Goal: Register for event/course

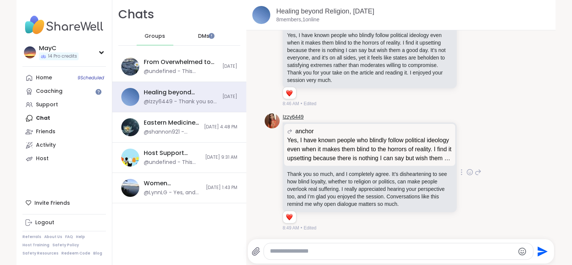
click at [286, 113] on link "Izzy6449" at bounding box center [293, 116] width 21 height 7
click at [45, 120] on div "Home 9 Scheduled Coaching Support Chat Friends Activity Host" at bounding box center [64, 118] width 84 height 94
click at [203, 39] on div "DMs" at bounding box center [204, 36] width 37 height 18
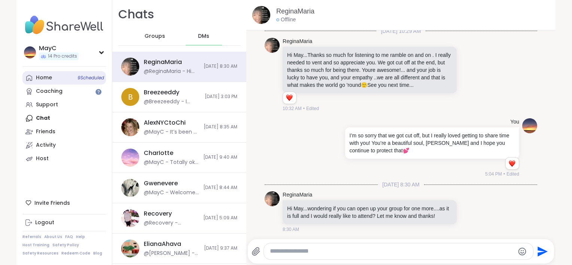
click at [45, 79] on div "Home 9 Scheduled" at bounding box center [44, 77] width 16 height 7
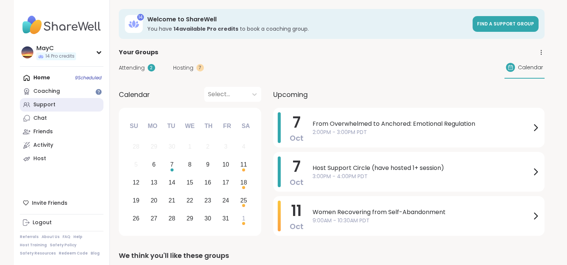
click at [44, 104] on div "Support" at bounding box center [44, 104] width 22 height 7
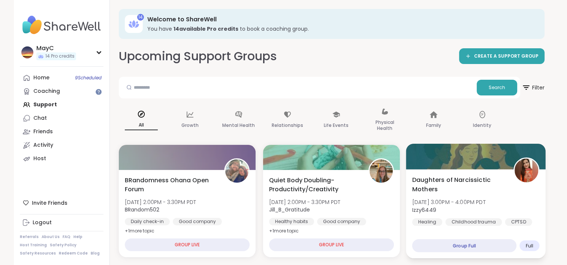
click at [435, 203] on span "Mon, Oct 06 | 3:00PM - 4:00PM PDT" at bounding box center [448, 201] width 73 height 7
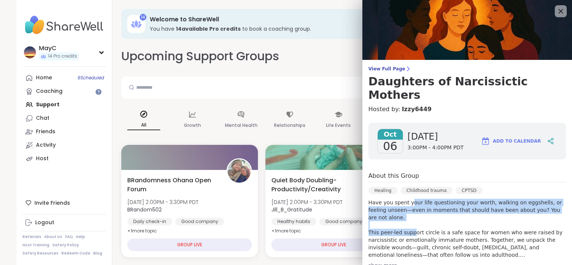
drag, startPoint x: 404, startPoint y: 187, endPoint x: 407, endPoint y: 211, distance: 24.2
click at [407, 211] on p "Have you spent your life questioning your worth, walking on eggshells, or feeli…" at bounding box center [468, 229] width 198 height 60
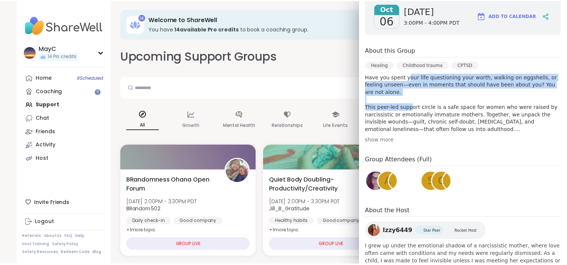
scroll to position [145, 0]
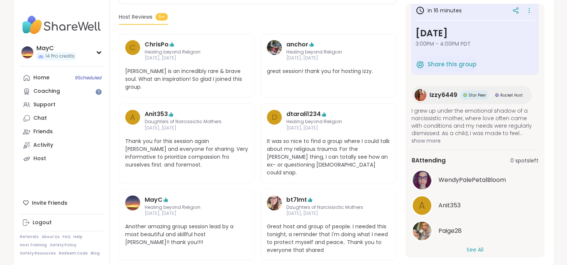
scroll to position [18, 0]
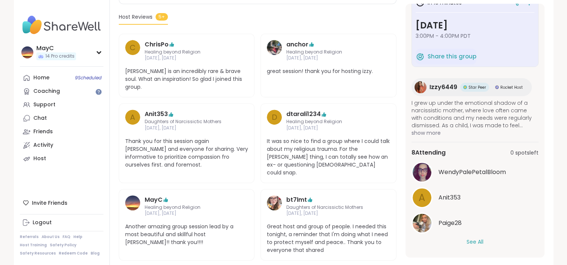
click at [472, 238] on button "See All" at bounding box center [474, 242] width 17 height 8
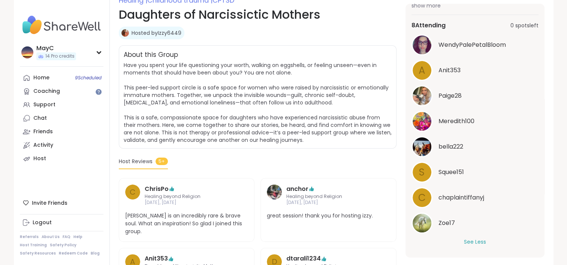
scroll to position [112, 0]
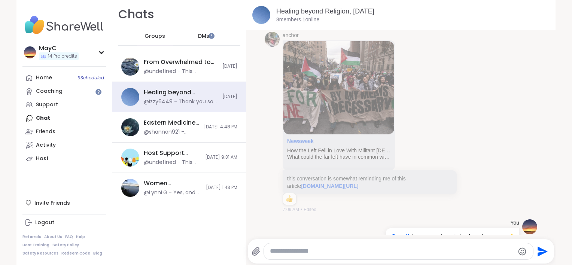
click at [41, 119] on div "Home 9 Scheduled Coaching Support Chat Friends Activity Host" at bounding box center [64, 118] width 84 height 94
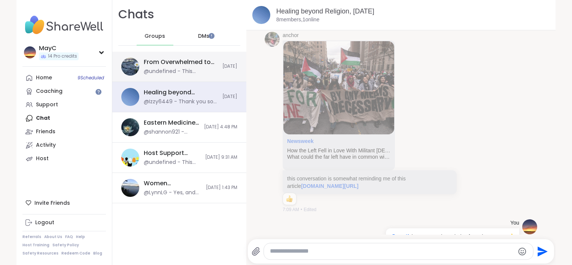
click at [179, 67] on div "From Overwhelmed to Anchored: Emotional Regulation, Oct 07 @undefined - This me…" at bounding box center [181, 66] width 74 height 17
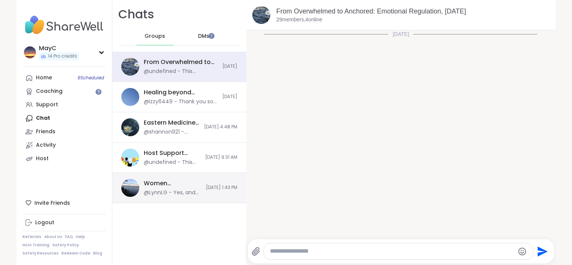
click at [167, 179] on div "Women Recovering from Self-Abandonment, Oct 04" at bounding box center [173, 183] width 58 height 8
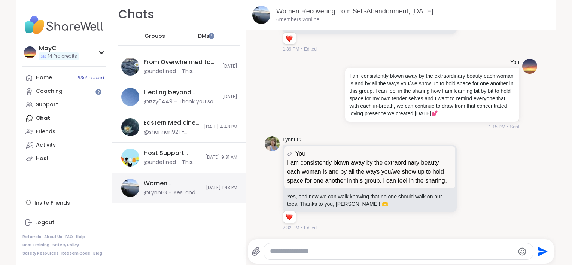
scroll to position [1782, 0]
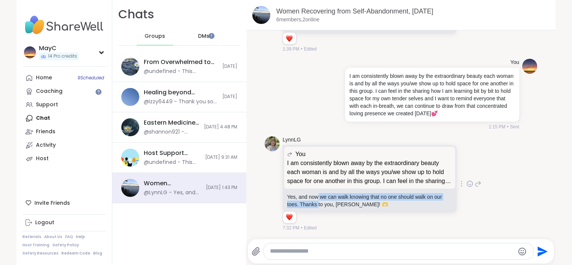
drag, startPoint x: 313, startPoint y: 198, endPoint x: 314, endPoint y: 205, distance: 6.4
click at [314, 205] on p "Yes, and now we can walk knowing that no one should walk on our toes. Thanks to…" at bounding box center [369, 200] width 165 height 15
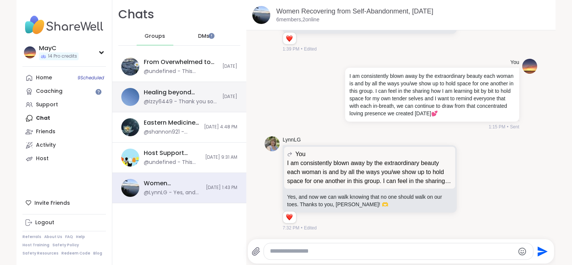
click at [166, 97] on div "Healing beyond Religion, Oct 05 @Izzy6449 - Thank you so much, and I completely…" at bounding box center [181, 96] width 74 height 17
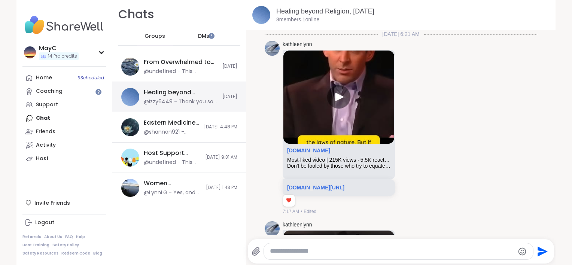
scroll to position [2377, 0]
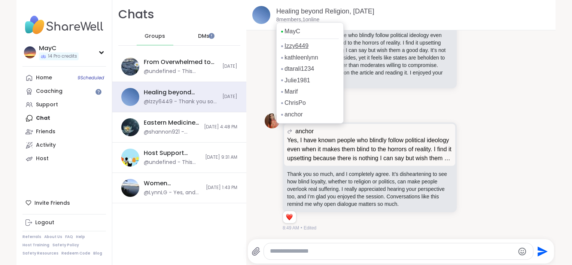
click at [293, 46] on link "Izzy6449" at bounding box center [297, 46] width 24 height 8
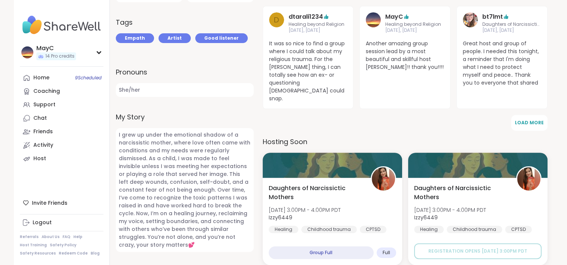
scroll to position [240, 0]
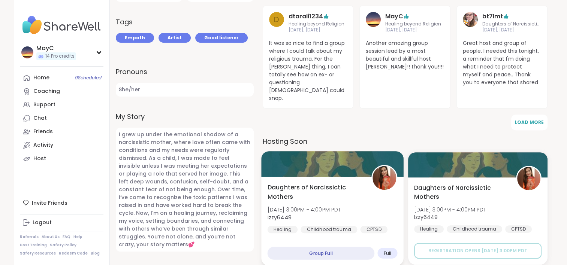
click at [299, 183] on span "Daughters of Narcissictic Mothers" at bounding box center [315, 192] width 96 height 18
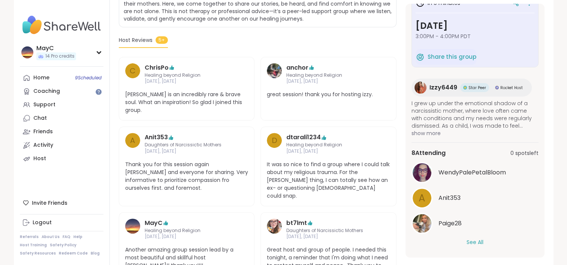
scroll to position [17, 0]
click at [471, 242] on button "See All" at bounding box center [474, 243] width 17 height 8
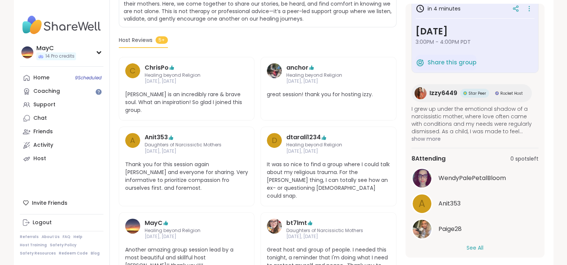
scroll to position [18, 0]
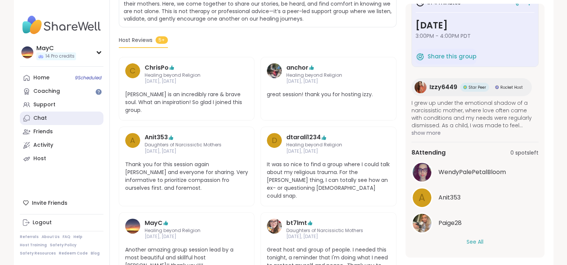
click at [63, 123] on link "Chat" at bounding box center [62, 118] width 84 height 13
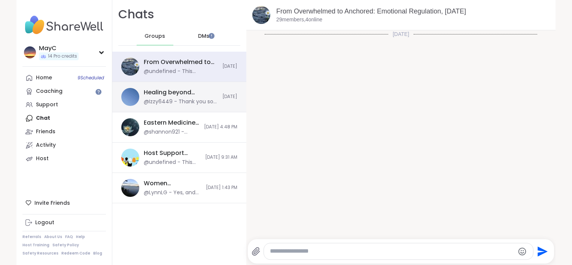
click at [153, 102] on div "@Izzy6449 - Thank you so much, and I completely agree. It’s disheartening to se…" at bounding box center [181, 101] width 74 height 7
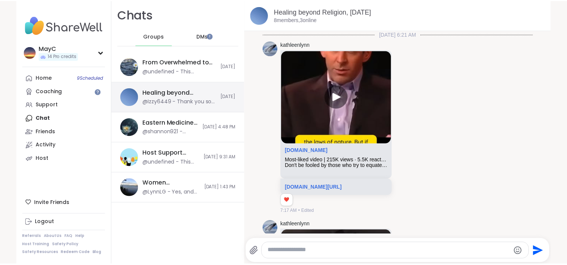
scroll to position [2377, 0]
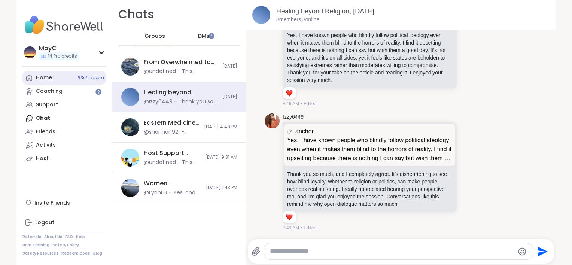
click at [51, 79] on link "Home 9 Scheduled" at bounding box center [64, 77] width 84 height 13
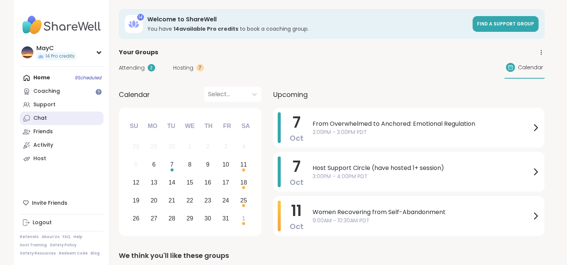
click at [74, 119] on link "Chat" at bounding box center [62, 118] width 84 height 13
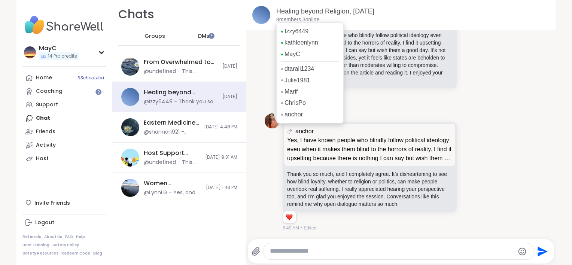
click at [292, 31] on link "Izzy6449" at bounding box center [297, 31] width 24 height 8
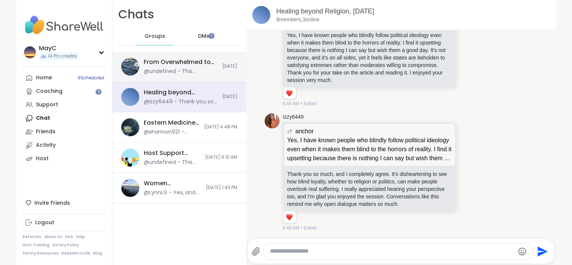
click at [184, 71] on div "@undefined - This message was deleted." at bounding box center [181, 71] width 74 height 7
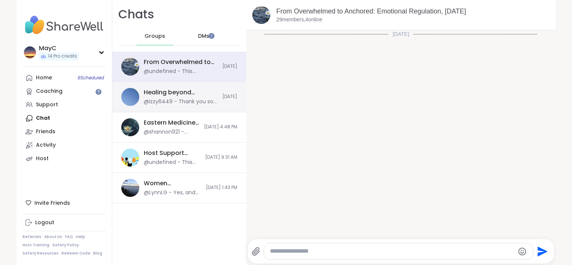
click at [171, 105] on div "Healing beyond Religion, Oct 05 @Izzy6449 - Thank you so much, and I completely…" at bounding box center [179, 97] width 134 height 30
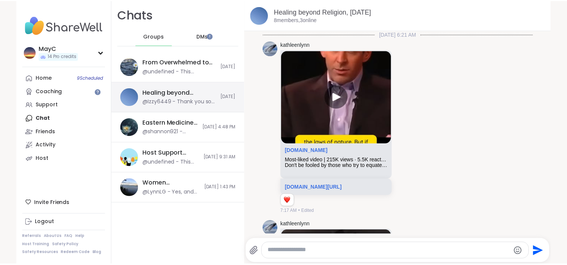
scroll to position [2377, 0]
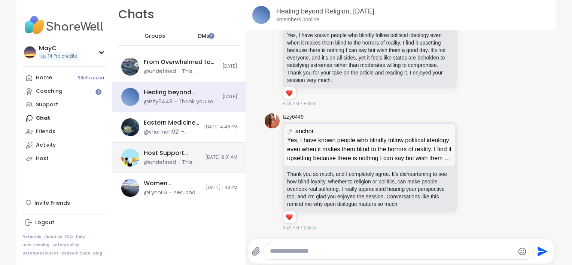
click at [168, 161] on div "@undefined - This message was deleted." at bounding box center [172, 162] width 57 height 7
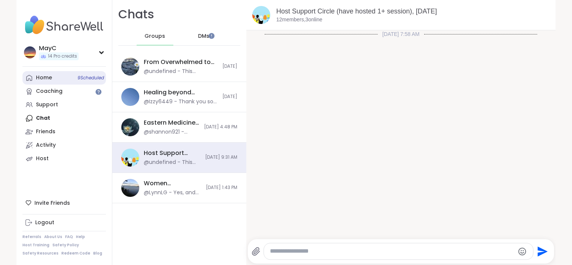
click at [58, 81] on link "Home 9 Scheduled" at bounding box center [64, 77] width 84 height 13
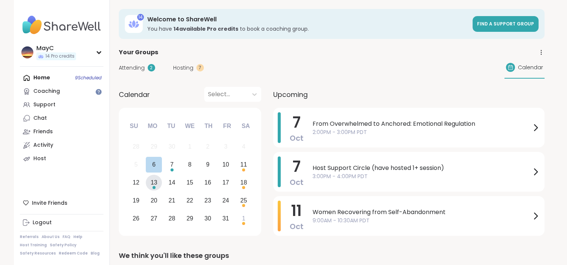
click at [151, 183] on div "13" at bounding box center [154, 183] width 7 height 10
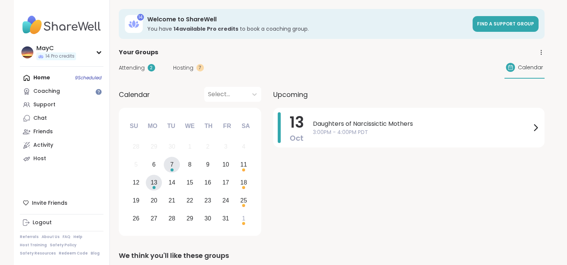
click at [171, 169] on div "Choose Tuesday, October 7th, 2025" at bounding box center [171, 170] width 3 height 3
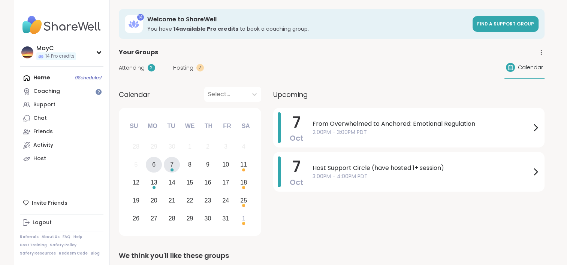
click at [151, 167] on div "6" at bounding box center [154, 165] width 16 height 16
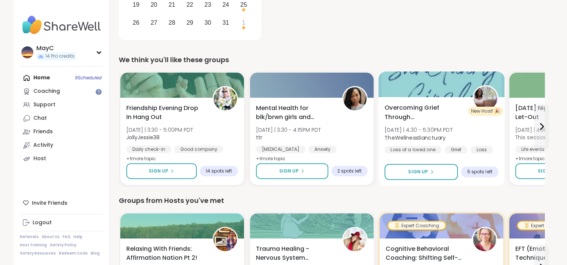
scroll to position [195, 0]
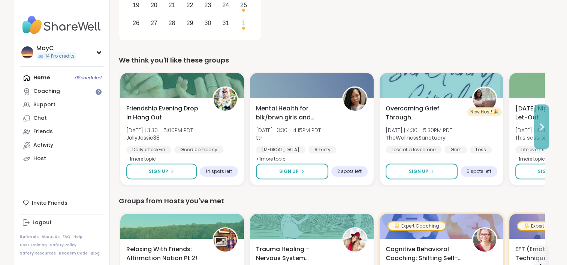
click at [537, 126] on icon at bounding box center [541, 126] width 9 height 9
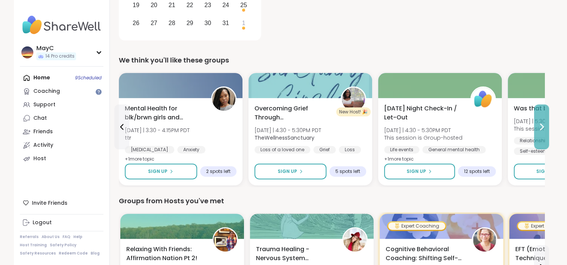
click at [537, 126] on icon at bounding box center [541, 126] width 9 height 9
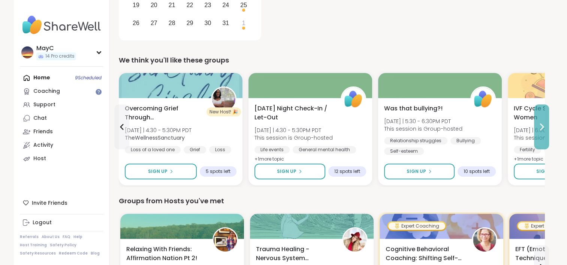
click at [537, 126] on icon at bounding box center [541, 126] width 9 height 9
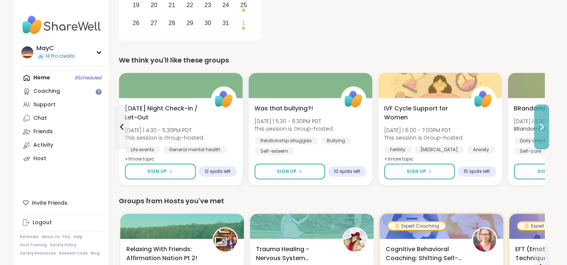
click at [537, 126] on icon at bounding box center [541, 126] width 9 height 9
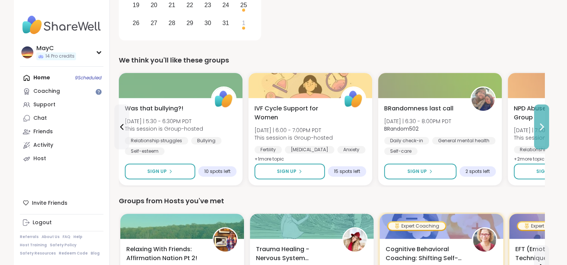
click at [537, 126] on icon at bounding box center [541, 126] width 9 height 9
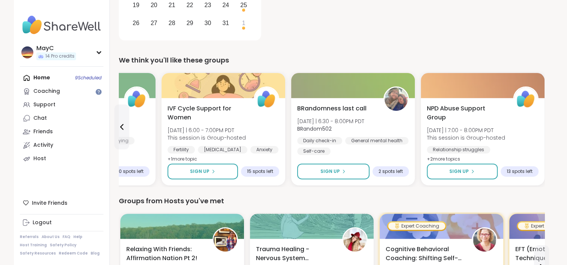
click at [536, 126] on div "NPD Abuse Support Group Mon 10/6 | 7:00 - 8:00PM PDT This session is Group-host…" at bounding box center [483, 134] width 112 height 60
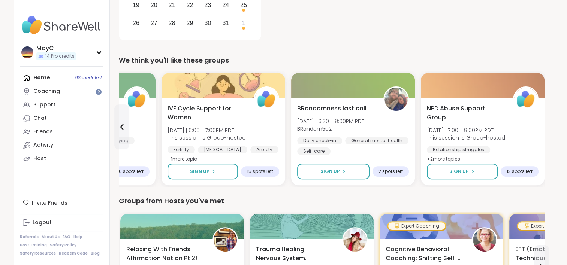
click at [36, 76] on div "Home 9 Scheduled Coaching Support Chat Friends Activity Host" at bounding box center [62, 118] width 84 height 94
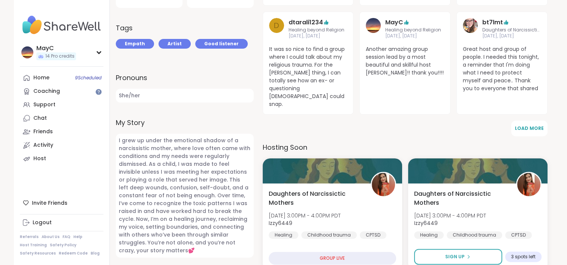
click at [353, 252] on div "GROUP LIVE" at bounding box center [332, 258] width 127 height 13
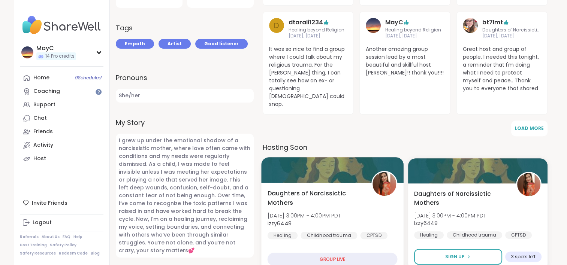
click at [308, 189] on span "Daughters of Narcissictic Mothers" at bounding box center [315, 198] width 96 height 18
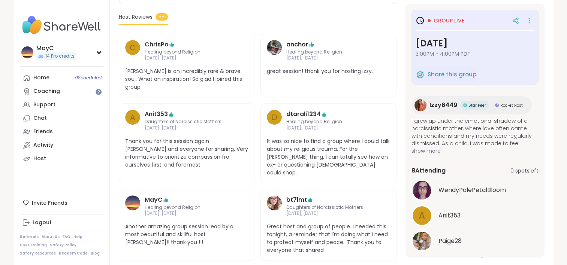
scroll to position [18, 0]
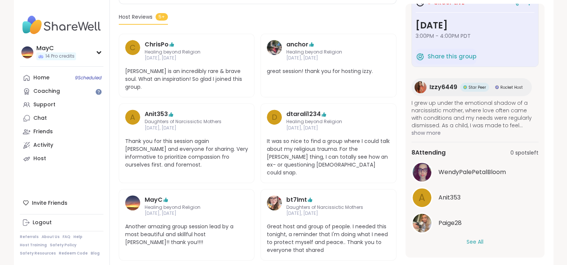
click at [469, 238] on button "See All" at bounding box center [474, 242] width 17 height 8
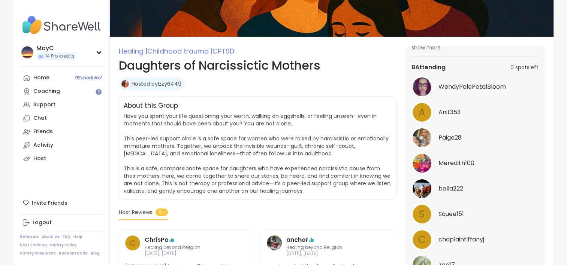
scroll to position [0, 0]
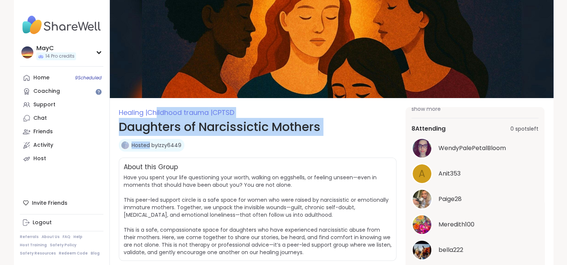
drag, startPoint x: 159, startPoint y: 116, endPoint x: 149, endPoint y: 142, distance: 27.1
click at [149, 142] on div "Healing | Childhood trauma | CPTSD Daughters of Narcissictic Mothers Hosted by …" at bounding box center [258, 128] width 278 height 42
click at [149, 142] on link "Hosted by Izzy6449" at bounding box center [156, 145] width 50 height 7
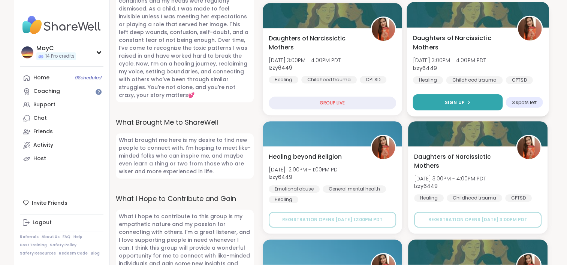
click at [475, 94] on button "Sign Up" at bounding box center [457, 102] width 90 height 16
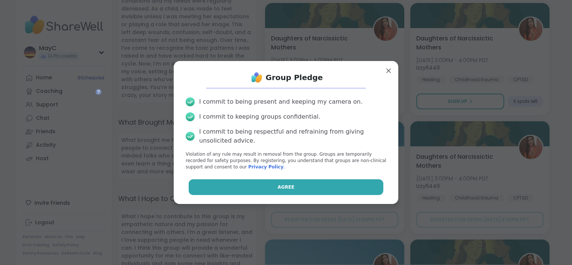
click at [298, 189] on button "Agree" at bounding box center [286, 187] width 195 height 16
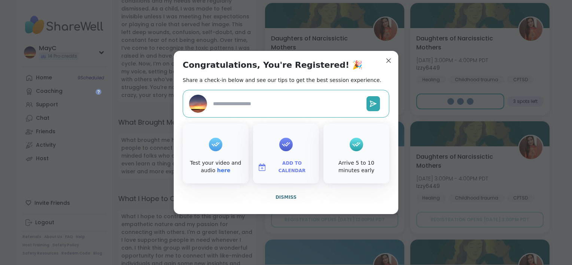
type textarea "*"
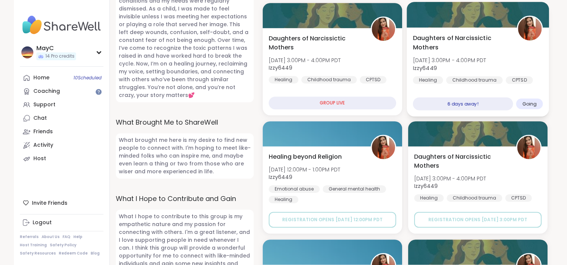
click at [425, 34] on span "Daughters of Narcissictic Mothers" at bounding box center [460, 43] width 96 height 18
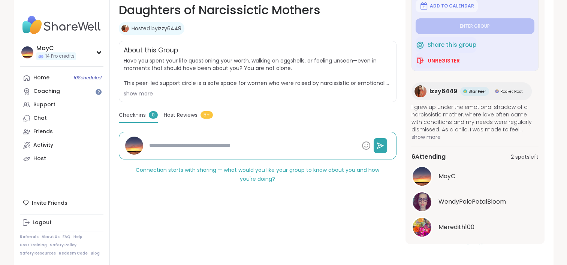
scroll to position [68, 0]
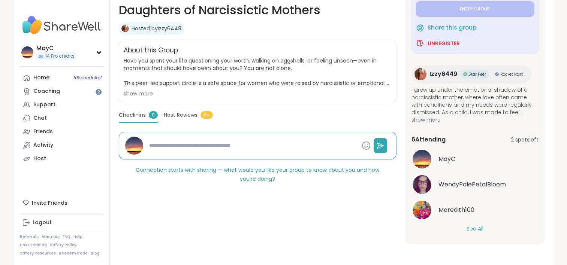
click at [471, 229] on button "See All" at bounding box center [474, 229] width 17 height 8
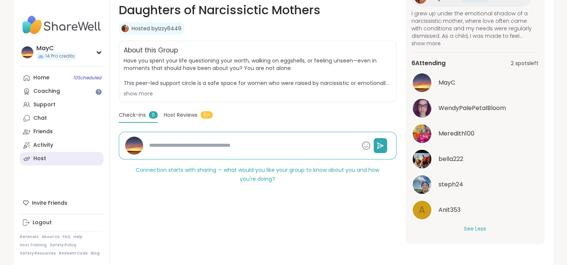
click at [57, 158] on link "Host" at bounding box center [62, 158] width 84 height 13
type textarea "*"
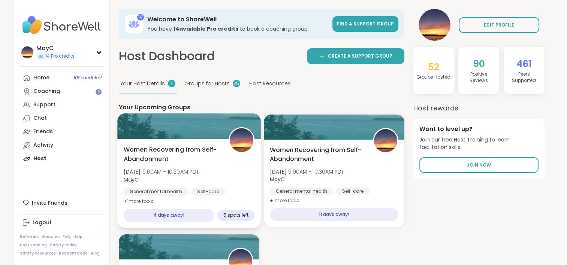
click at [231, 217] on span "5 spots left" at bounding box center [235, 215] width 25 height 6
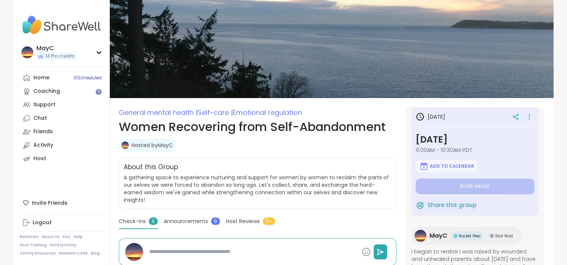
scroll to position [117, 0]
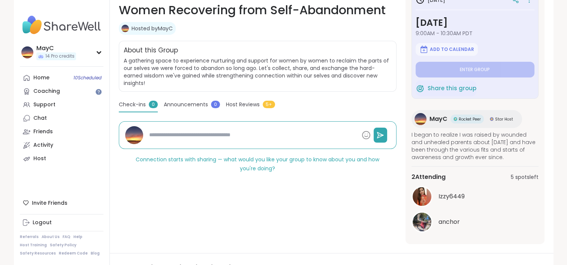
type textarea "*"
